Goal: Task Accomplishment & Management: Manage account settings

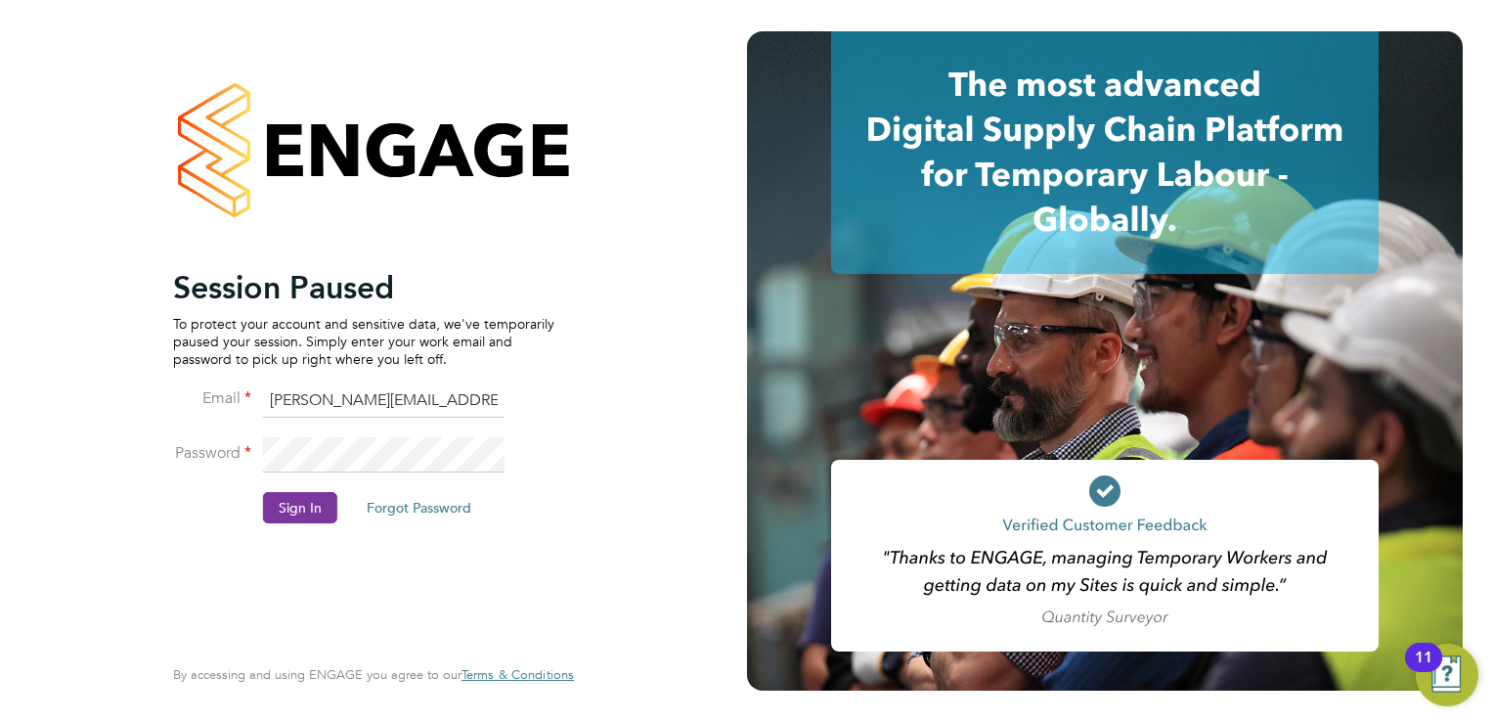
click at [295, 507] on button "Sign In" at bounding box center [300, 507] width 74 height 31
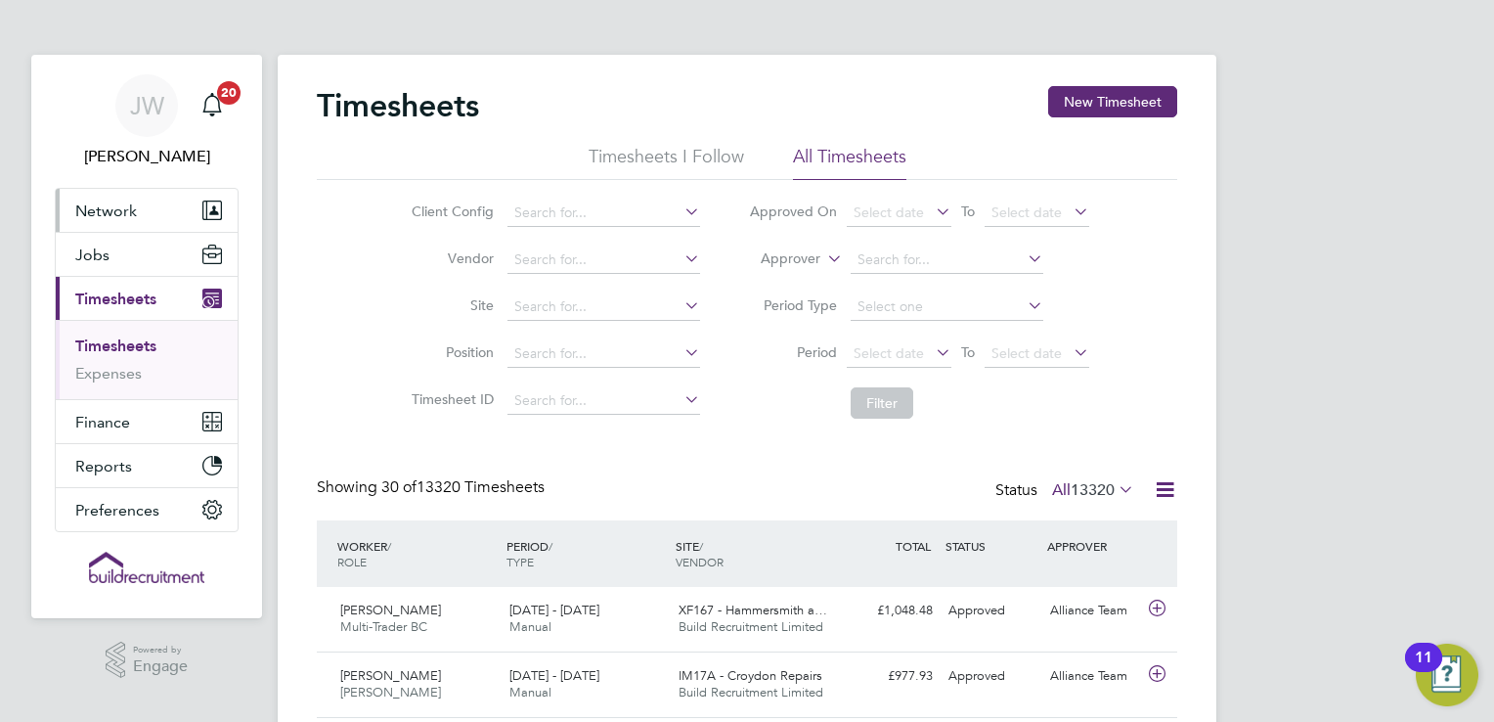
click at [148, 209] on button "Network" at bounding box center [147, 210] width 182 height 43
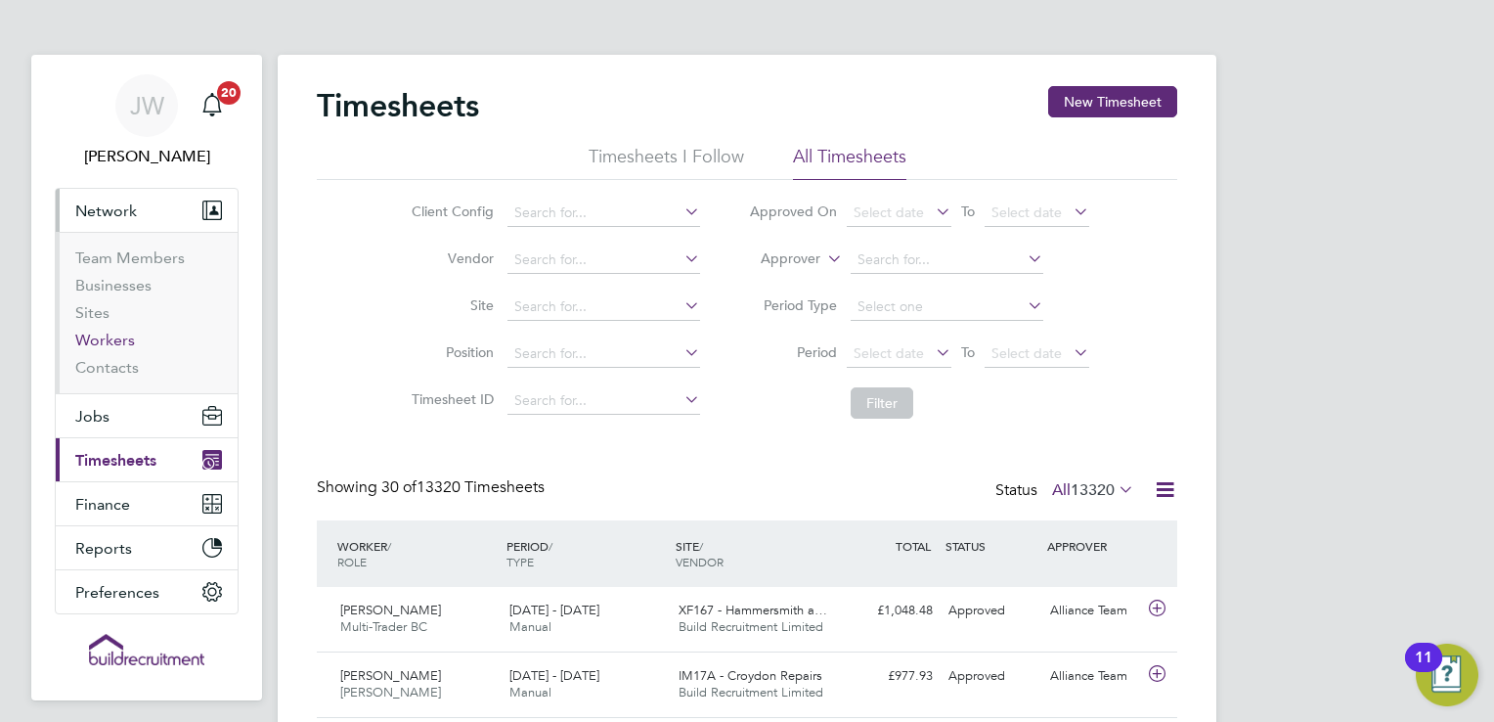
click at [94, 342] on link "Workers" at bounding box center [105, 340] width 60 height 19
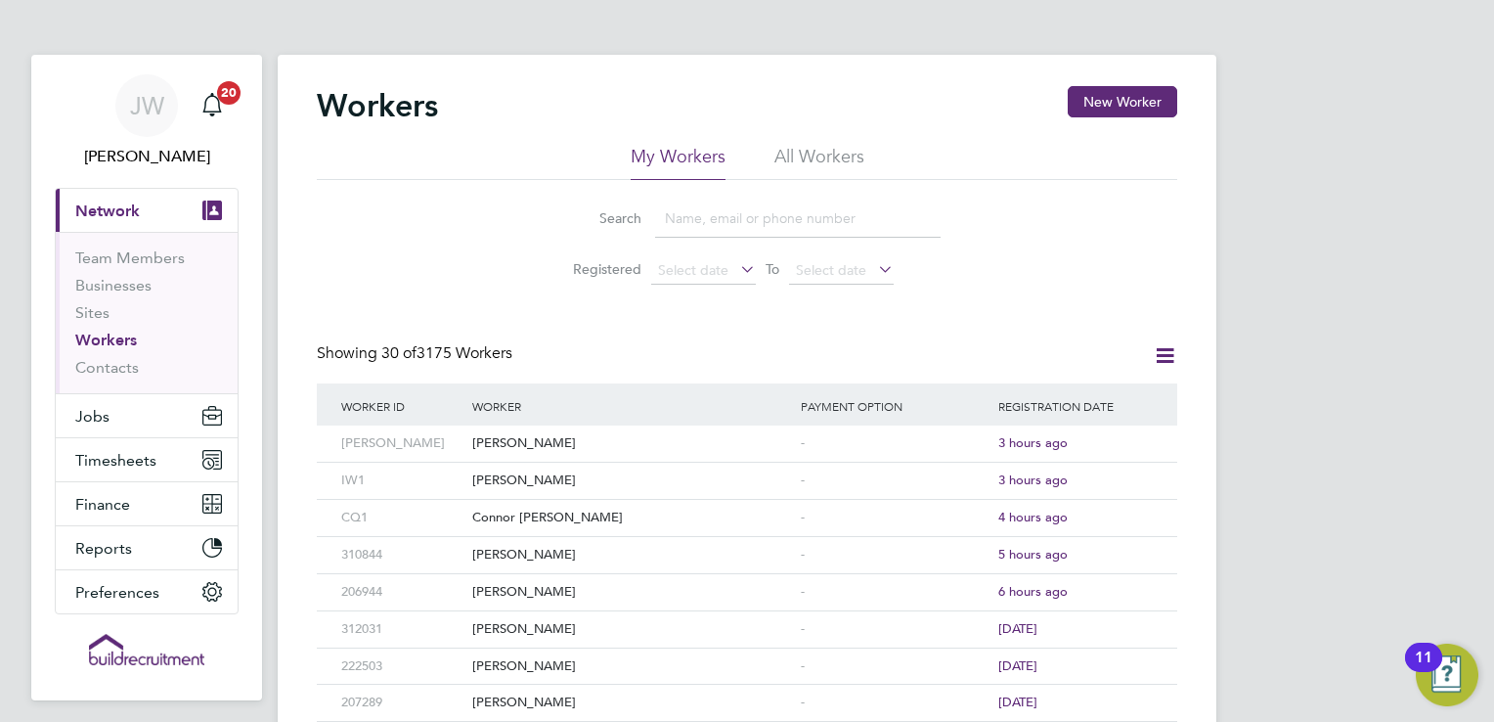
click at [684, 213] on input at bounding box center [798, 218] width 286 height 38
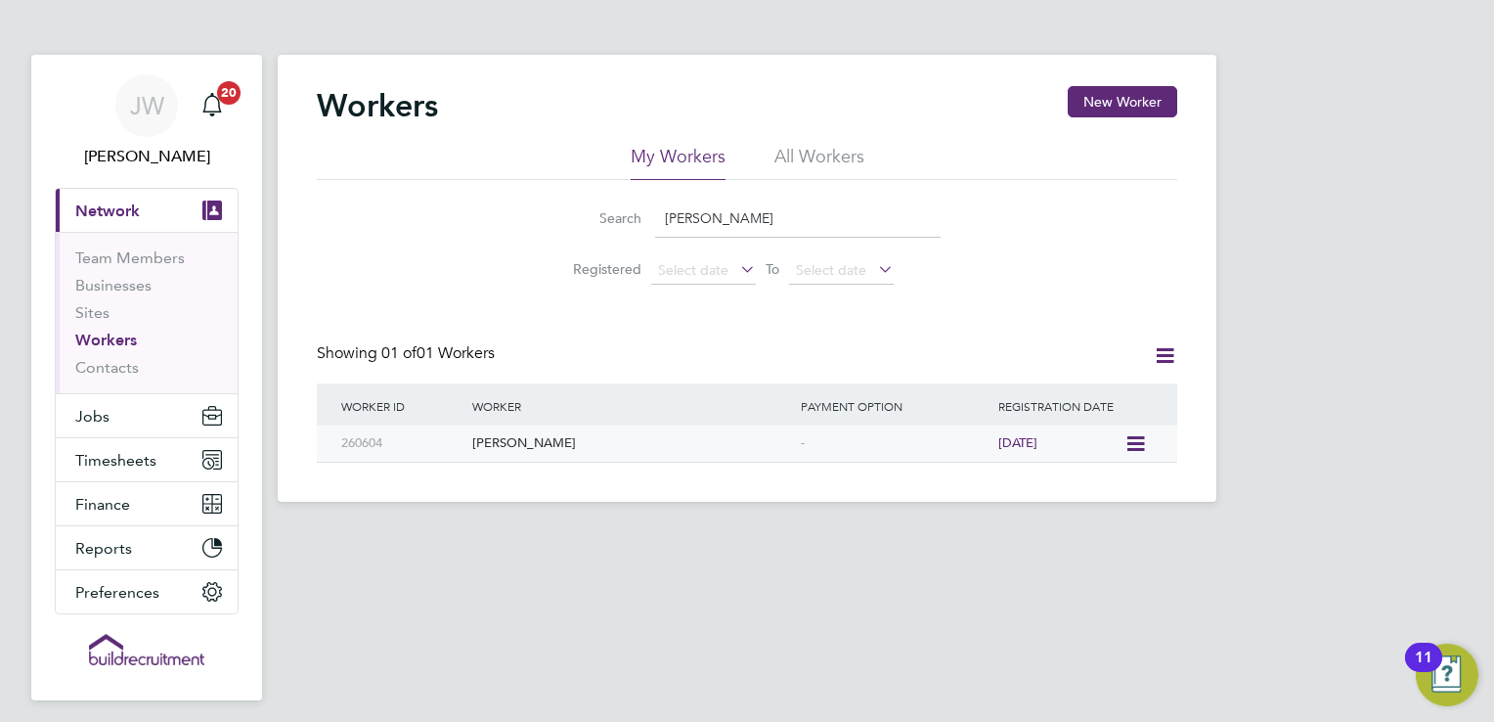
type input "richard pear"
click at [528, 442] on div "[PERSON_NAME]" at bounding box center [631, 443] width 329 height 36
click at [98, 460] on span "Timesheets" at bounding box center [115, 460] width 81 height 19
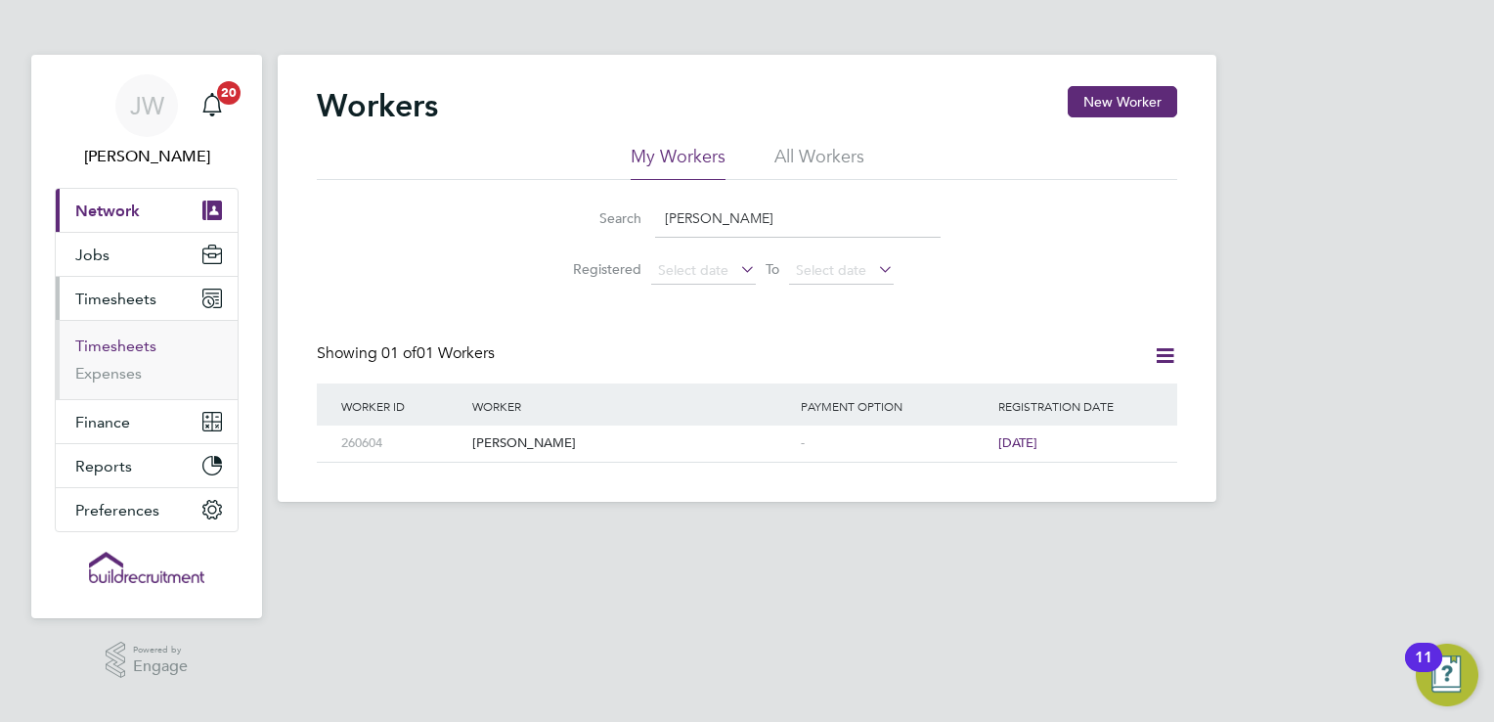
click at [130, 343] on link "Timesheets" at bounding box center [115, 345] width 81 height 19
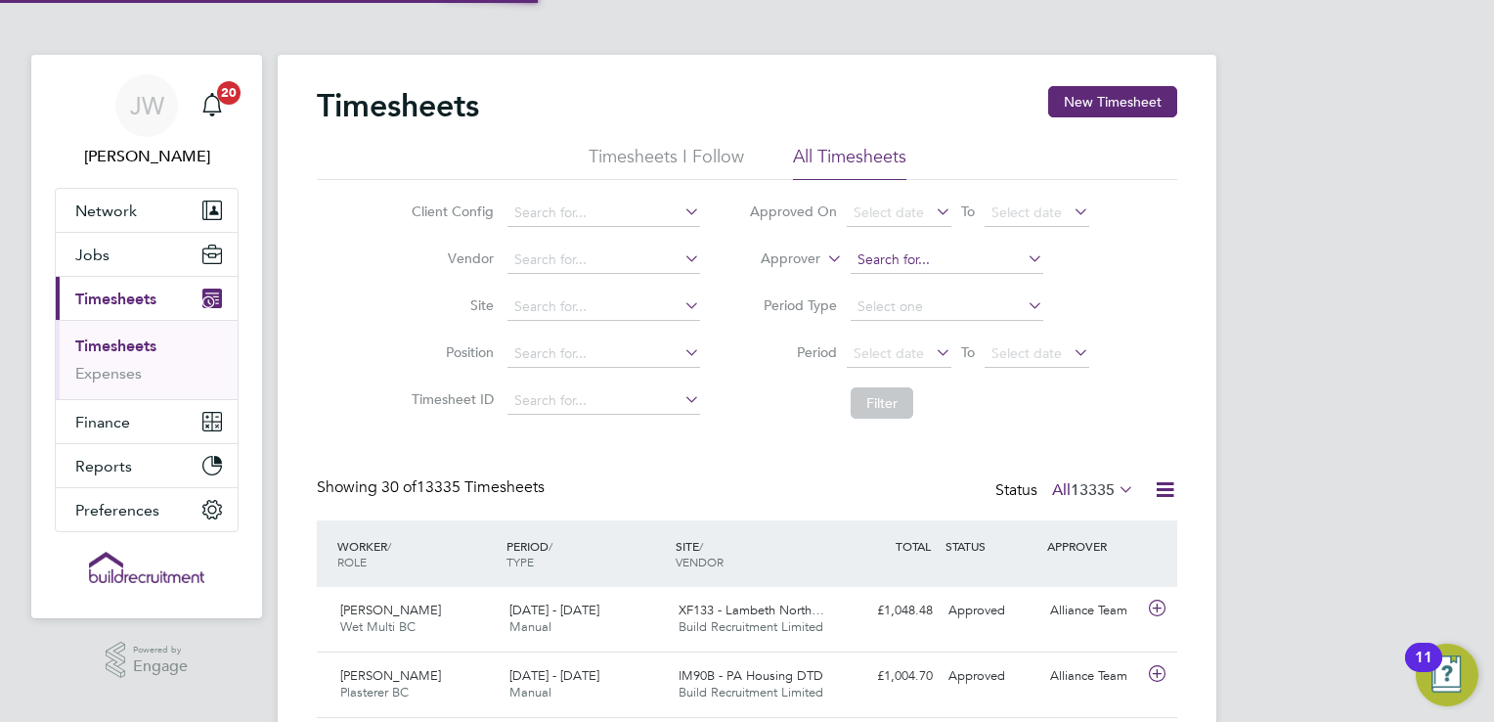
scroll to position [49, 170]
click at [951, 264] on input at bounding box center [947, 259] width 193 height 27
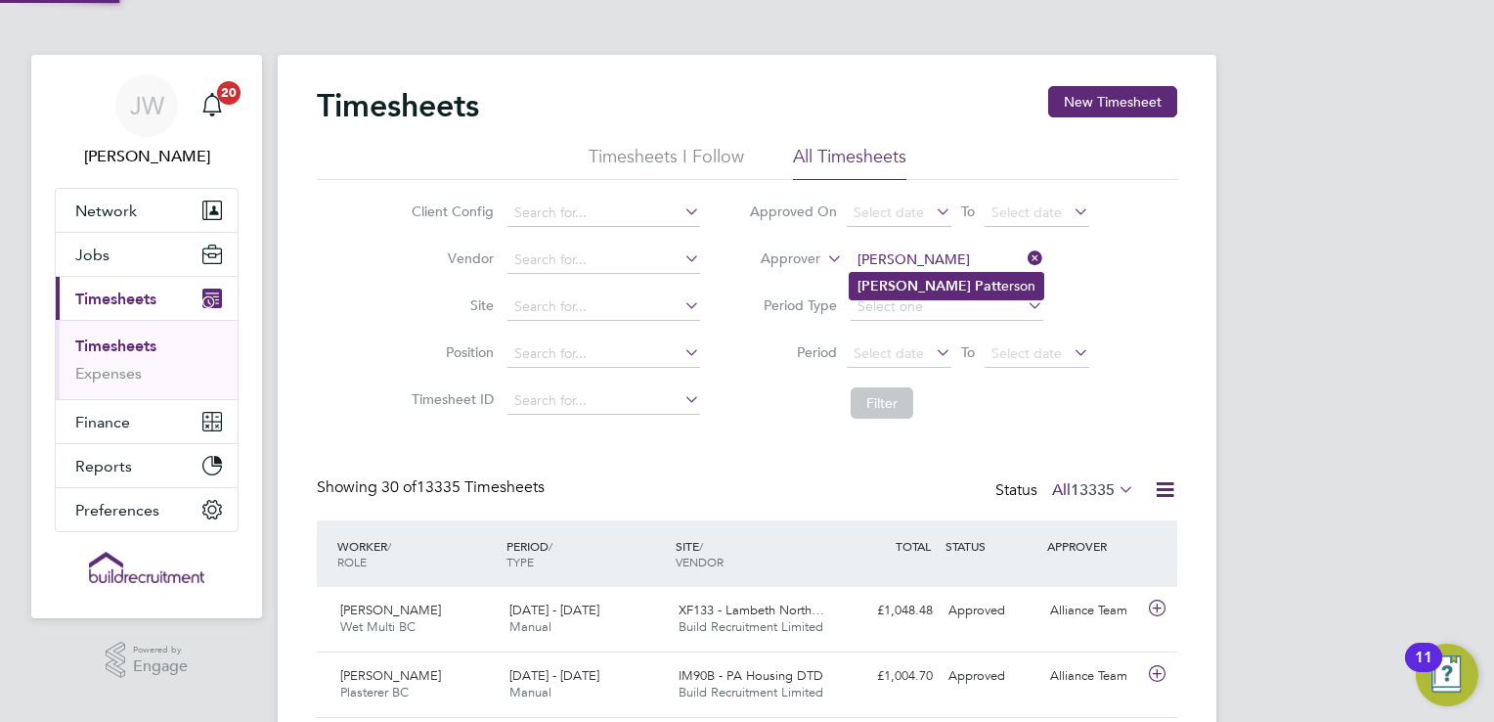
click at [975, 291] on b "Patt" at bounding box center [988, 286] width 26 height 17
type input "Richard Patterson"
click at [878, 409] on button "Filter" at bounding box center [882, 402] width 63 height 31
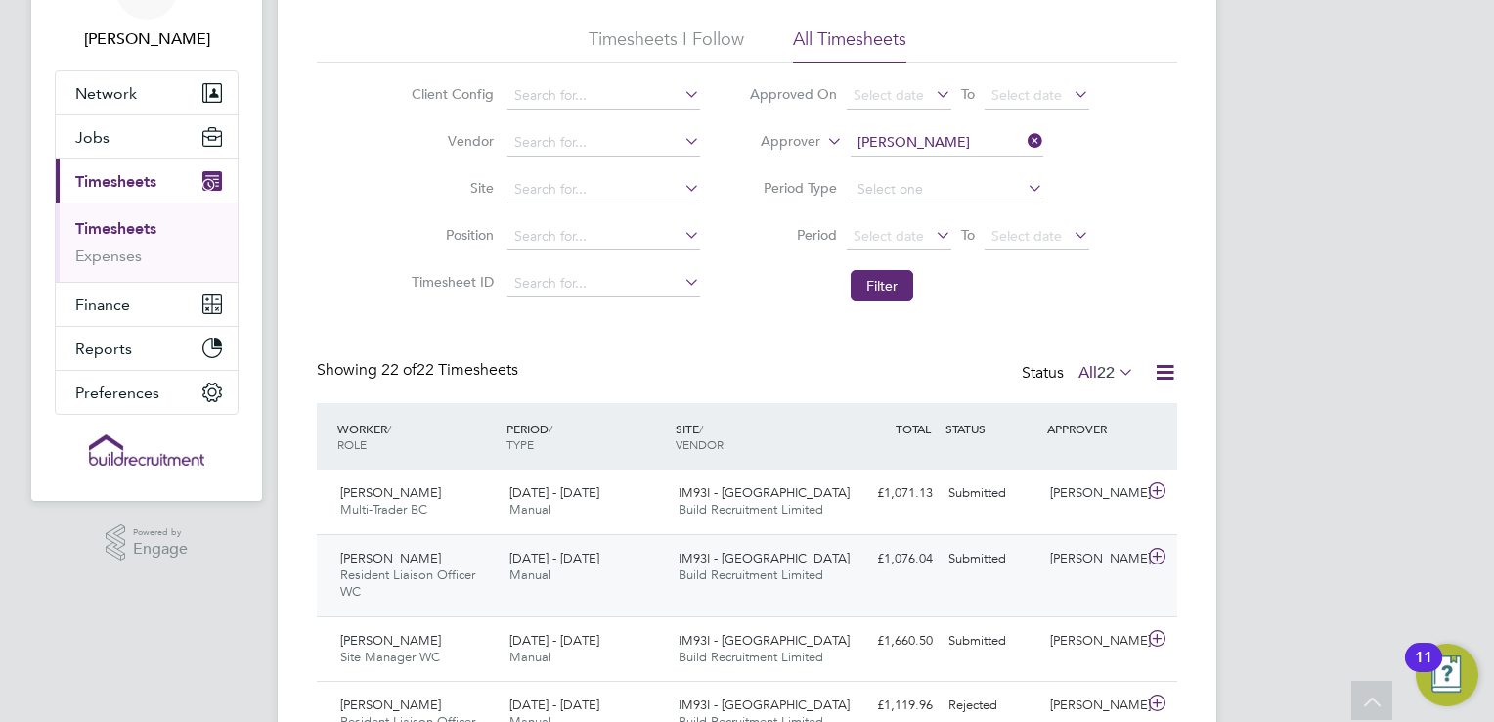
click at [687, 561] on span "IM93I - Cramlington" at bounding box center [764, 558] width 171 height 17
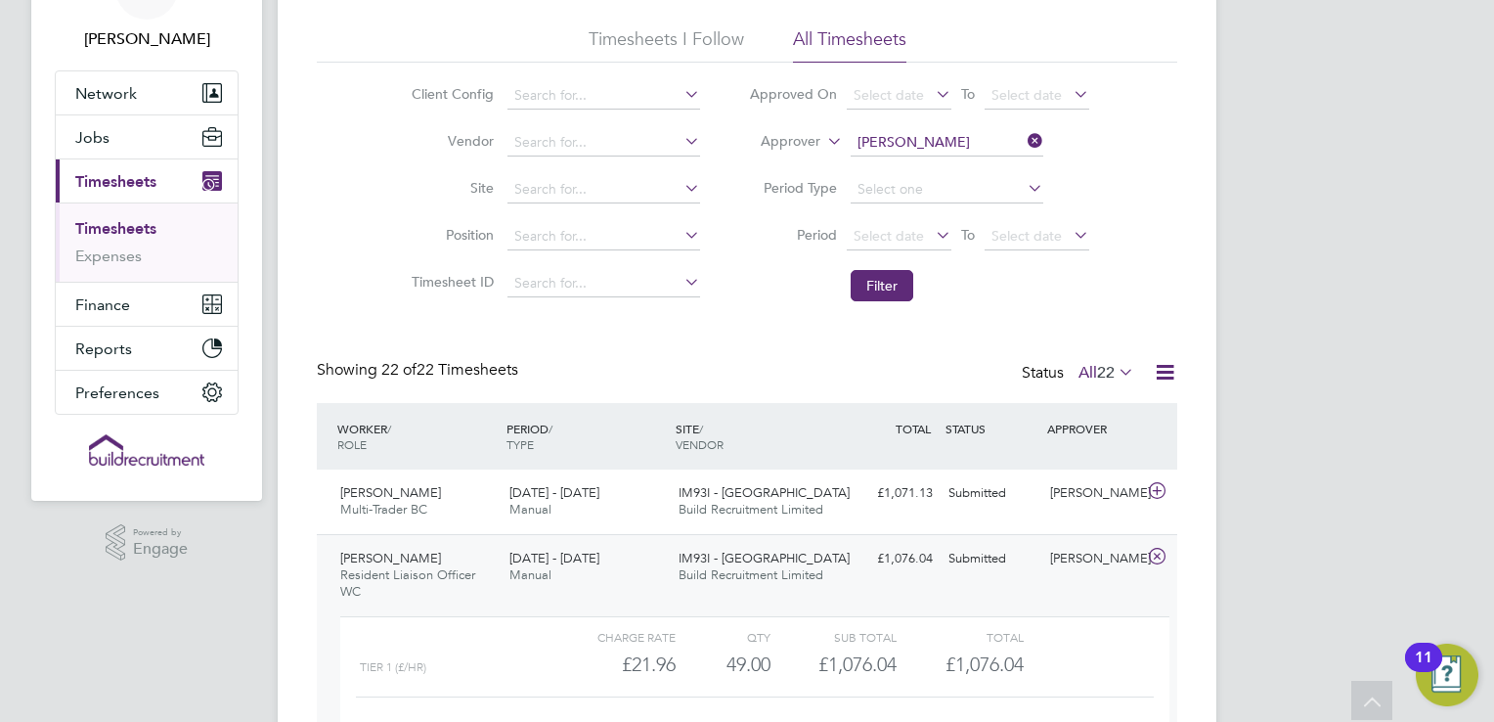
click at [687, 561] on span "IM93I - Cramlington" at bounding box center [764, 558] width 171 height 17
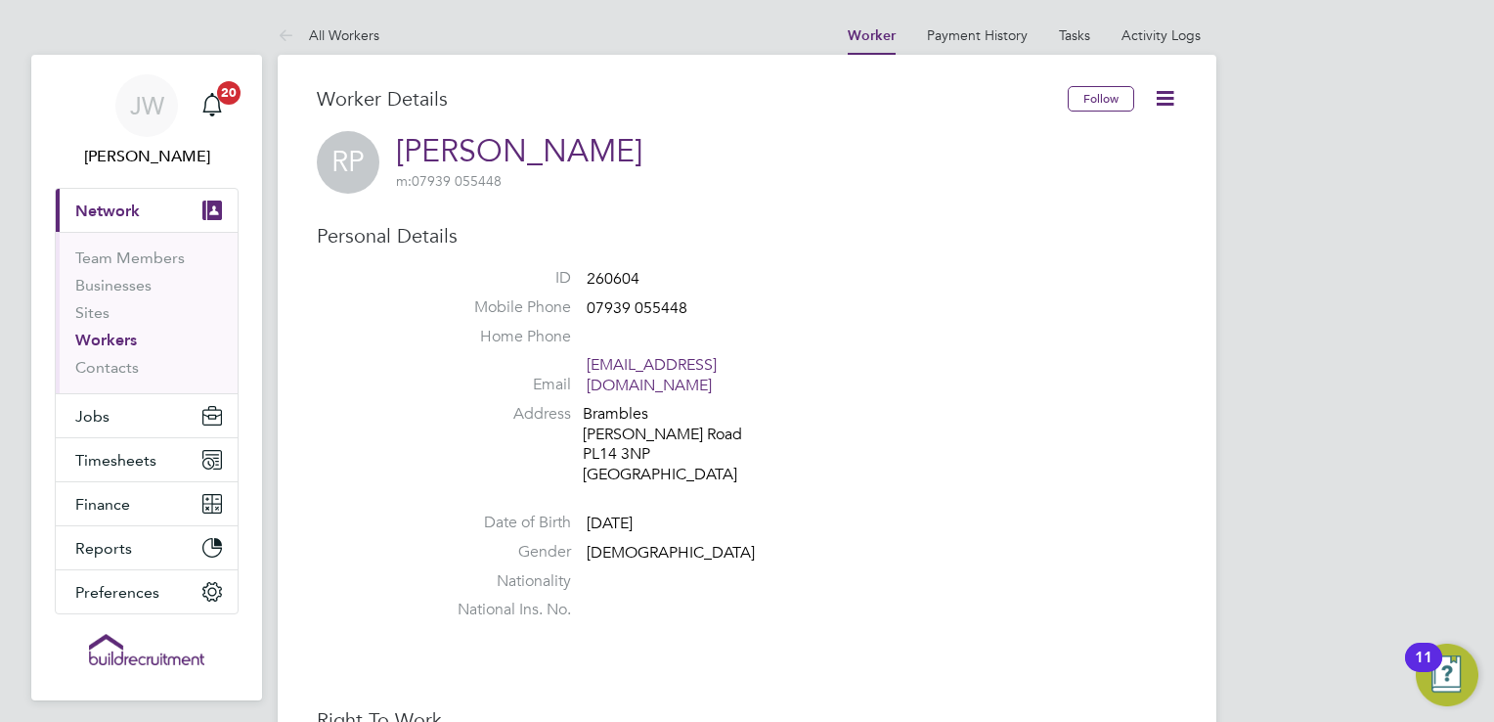
click at [1162, 101] on icon at bounding box center [1165, 98] width 24 height 24
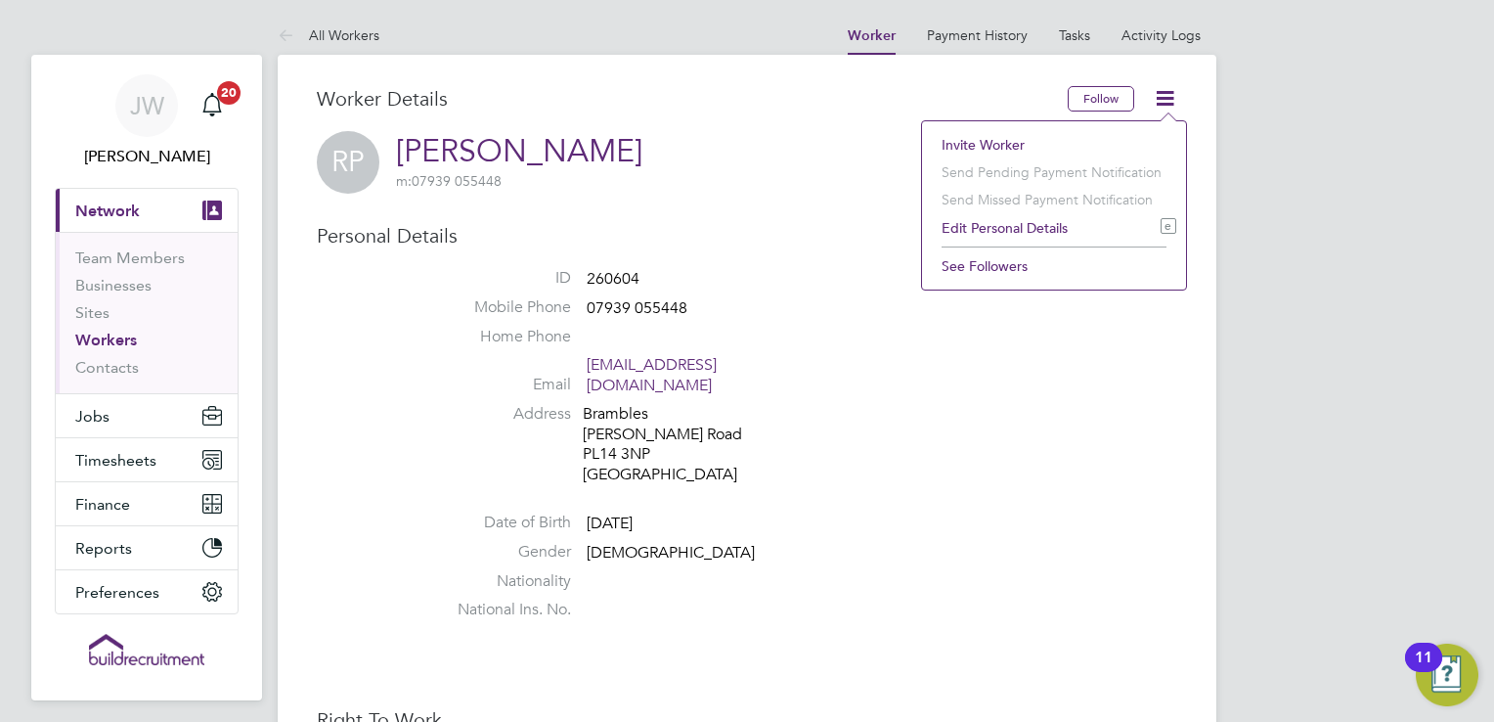
click at [1004, 225] on li "Edit Personal Details e" at bounding box center [1054, 227] width 244 height 27
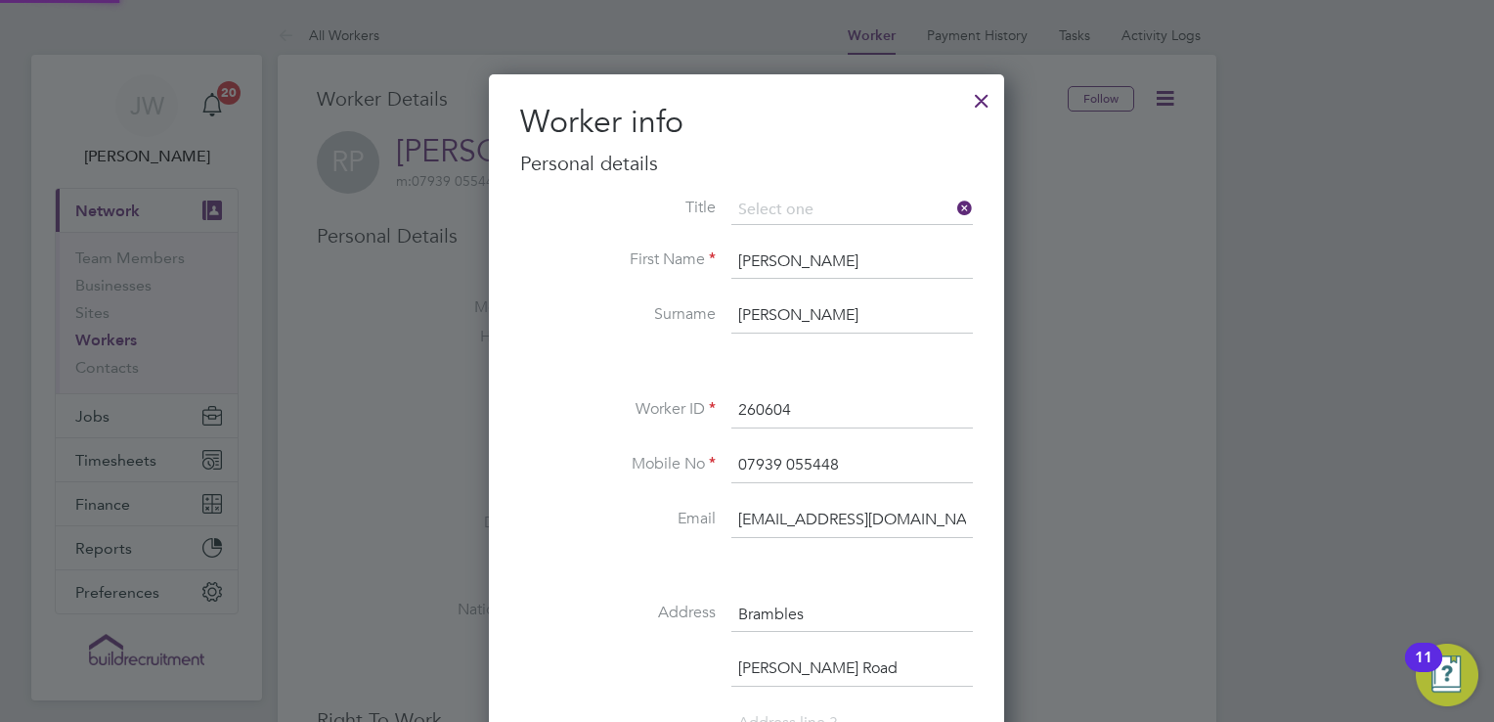
scroll to position [1154, 516]
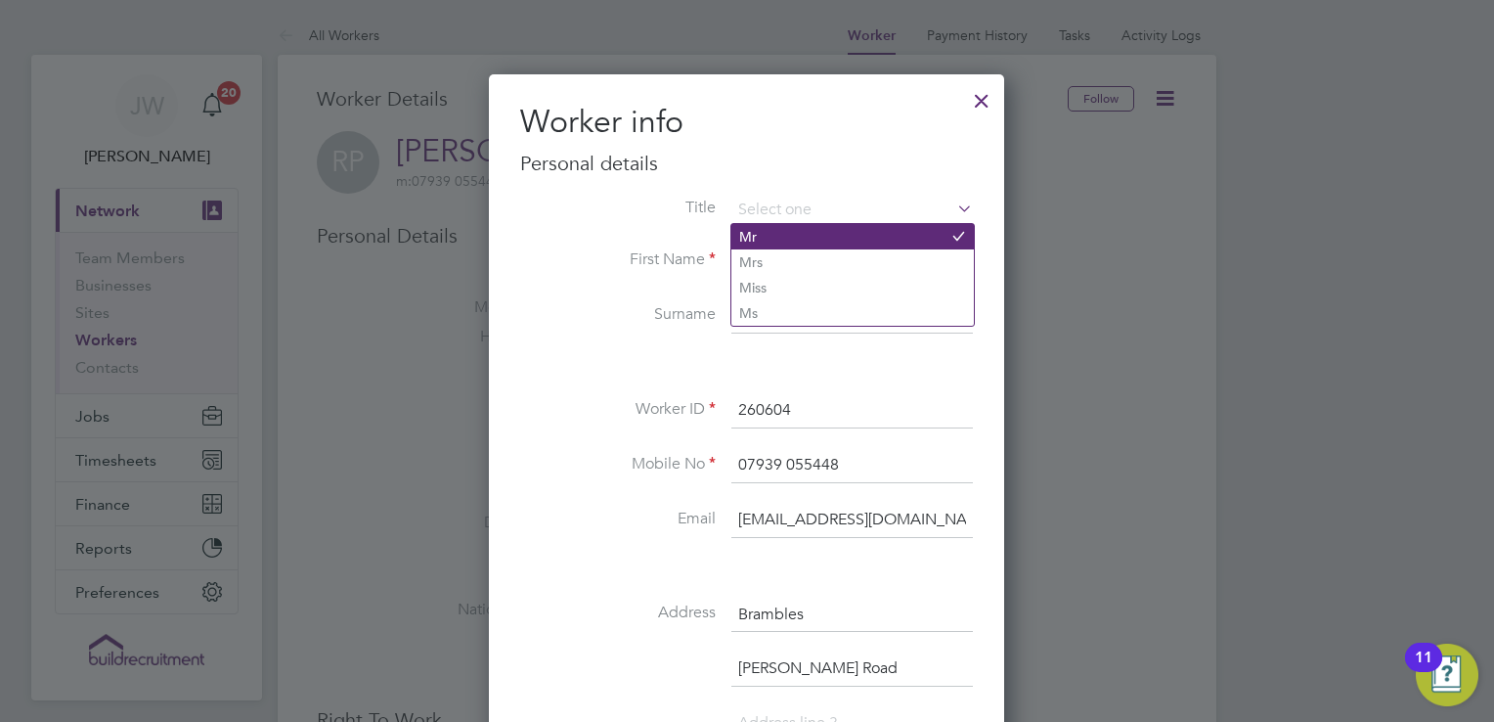
click at [802, 229] on li "Mr" at bounding box center [852, 236] width 243 height 25
type input "Mr"
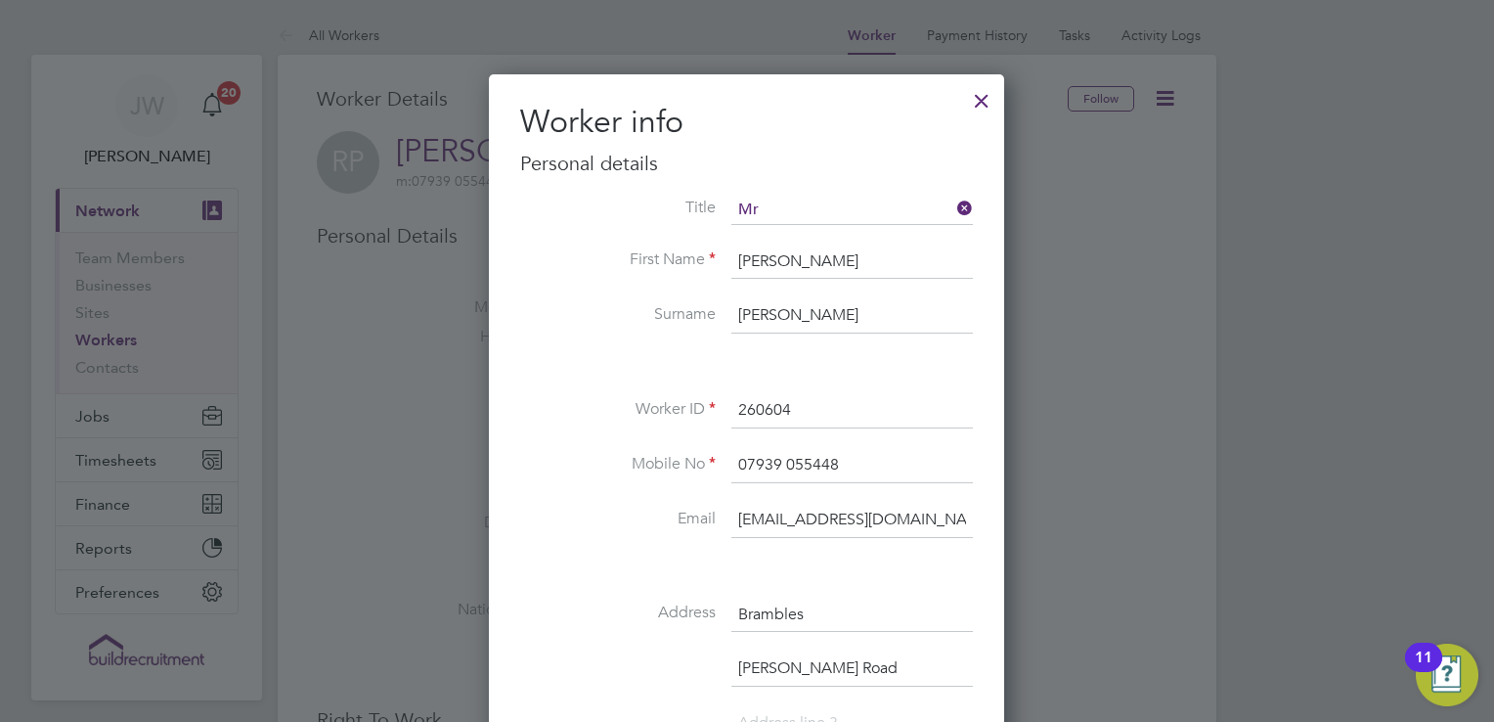
click at [1193, 268] on div at bounding box center [747, 361] width 1494 height 722
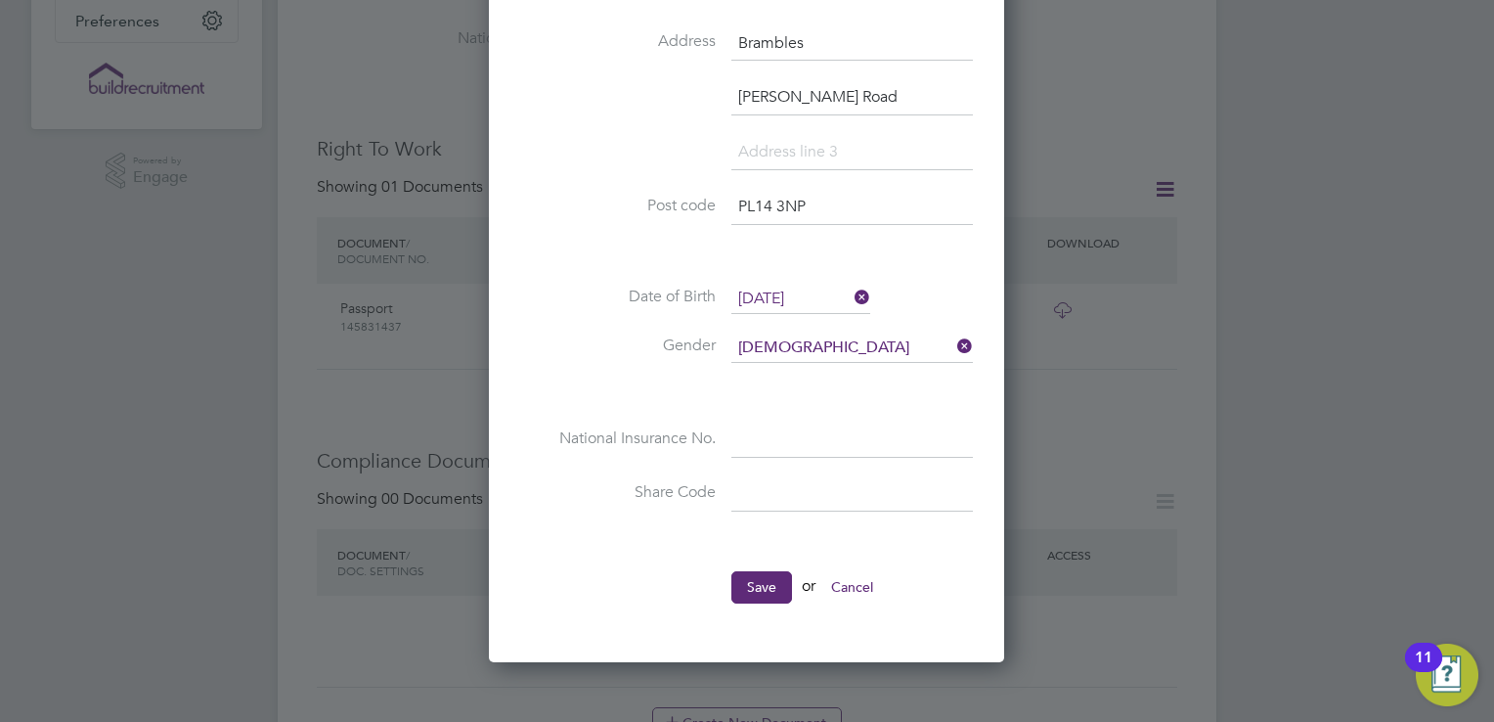
scroll to position [587, 0]
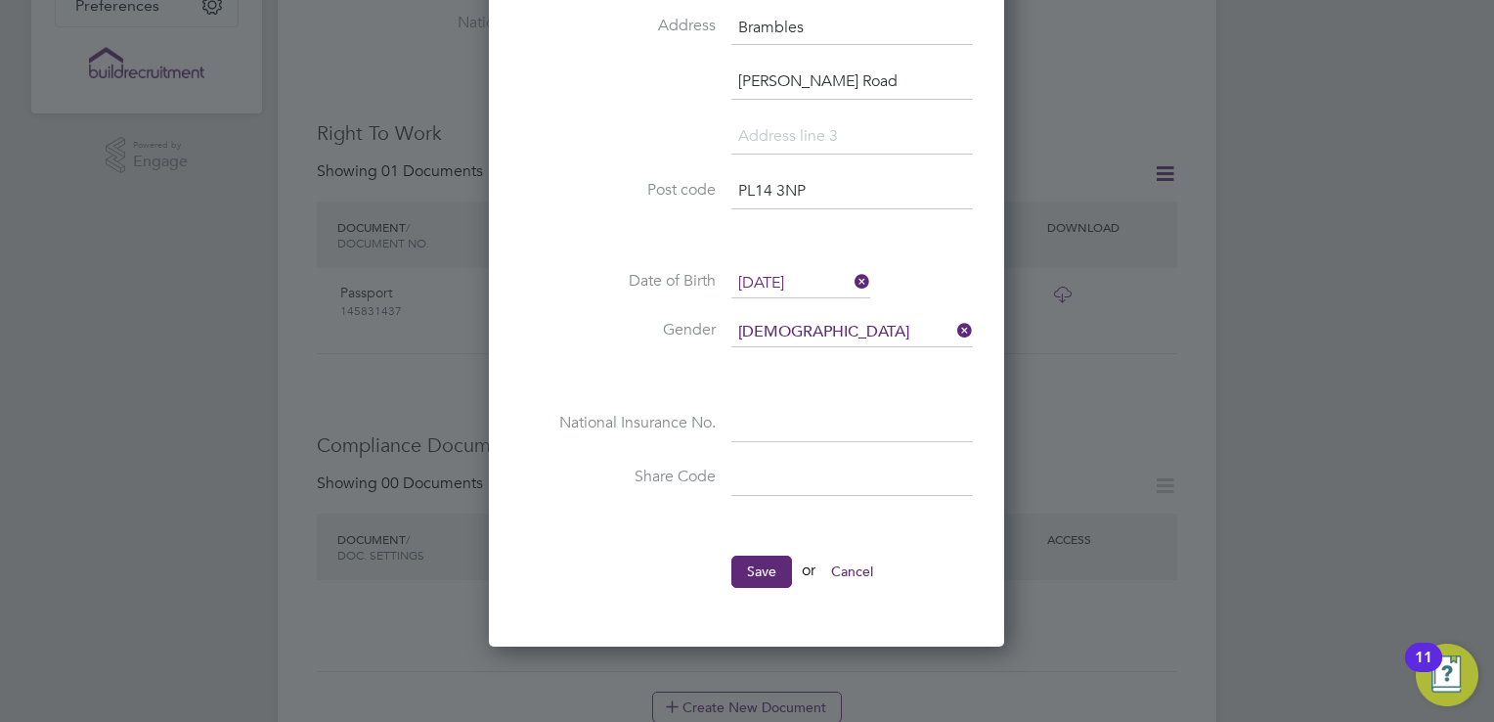
click at [858, 569] on button "Cancel" at bounding box center [852, 570] width 73 height 31
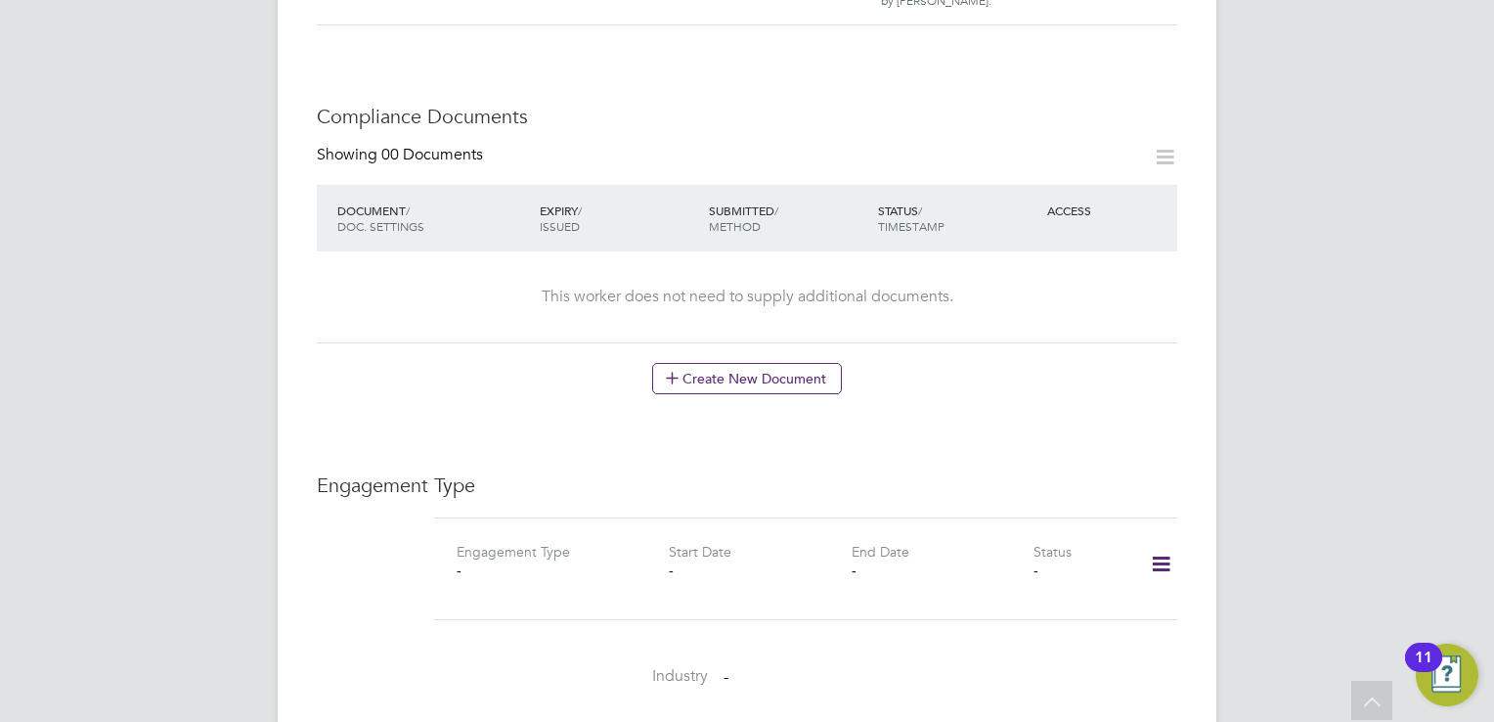
scroll to position [1081, 0]
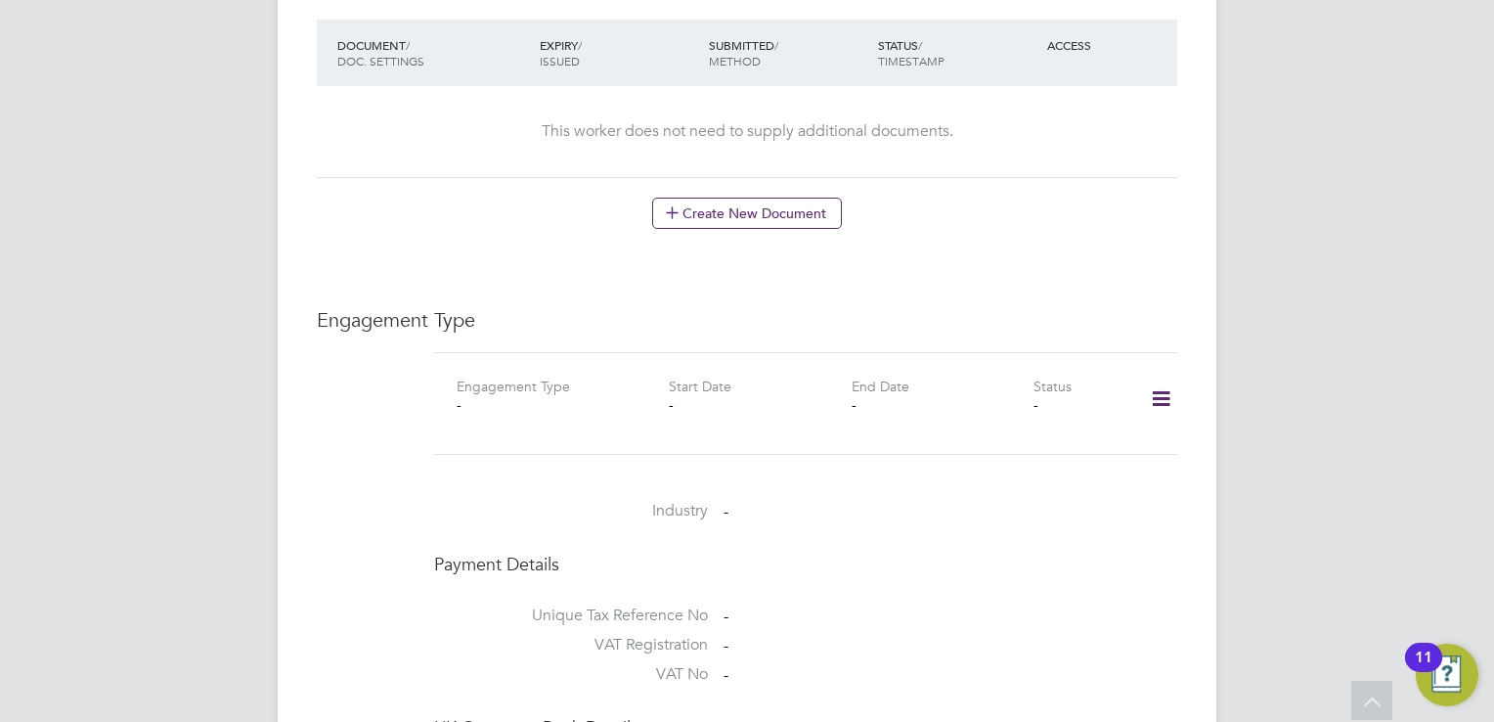
click at [1169, 377] on icon at bounding box center [1161, 399] width 34 height 45
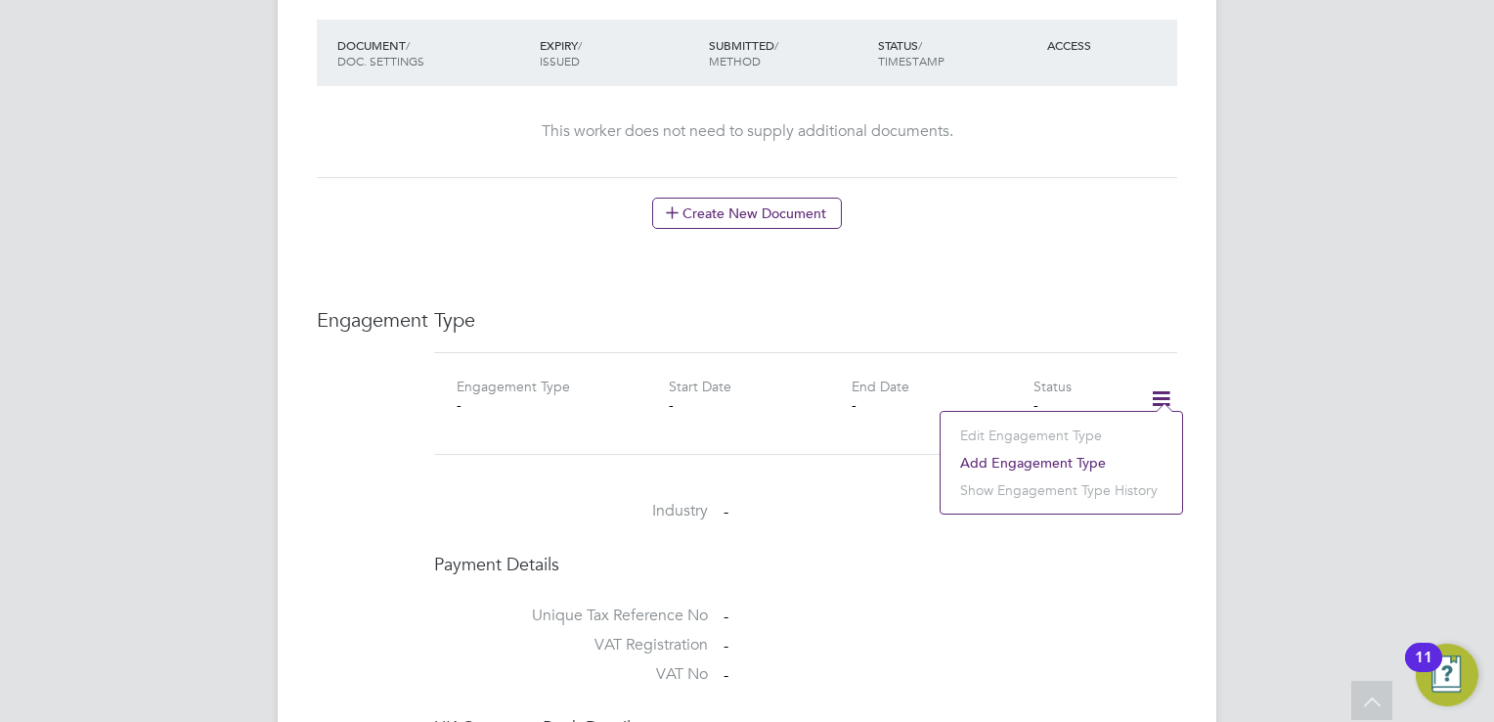
click at [1101, 377] on div "Status -" at bounding box center [1079, 400] width 91 height 47
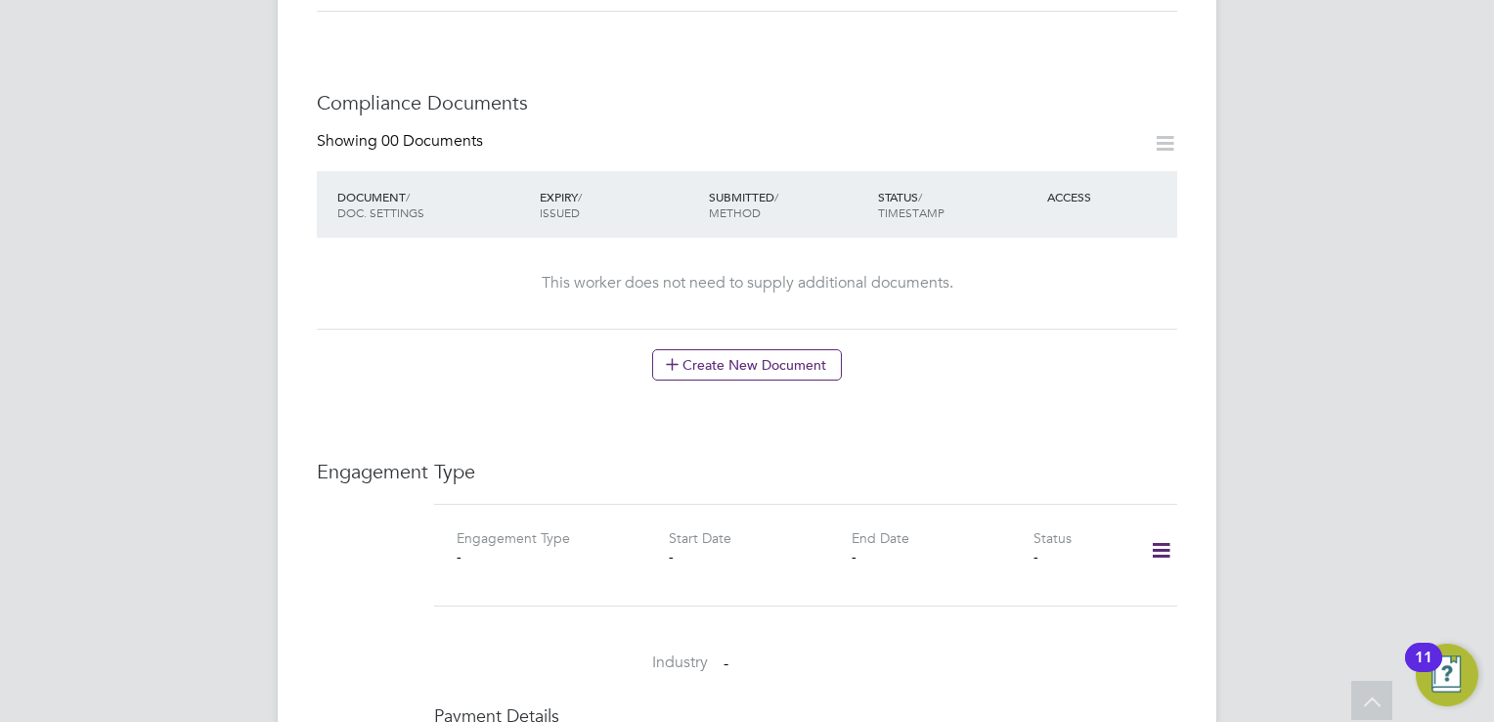
scroll to position [924, 0]
